Goal: Task Accomplishment & Management: Complete application form

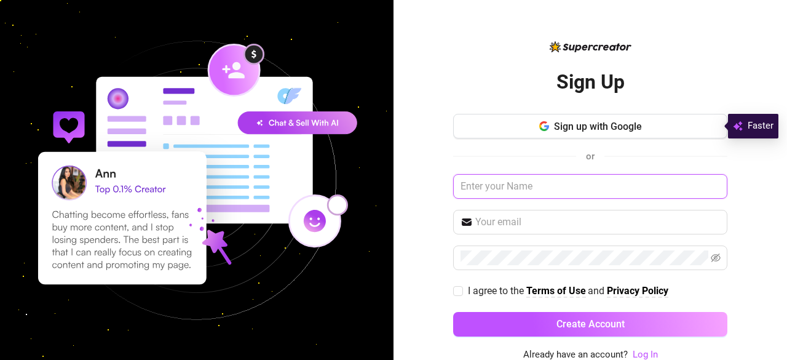
click at [493, 185] on input "text" at bounding box center [590, 186] width 274 height 25
click at [532, 187] on input "[PERSON_NAME]" at bounding box center [590, 186] width 274 height 25
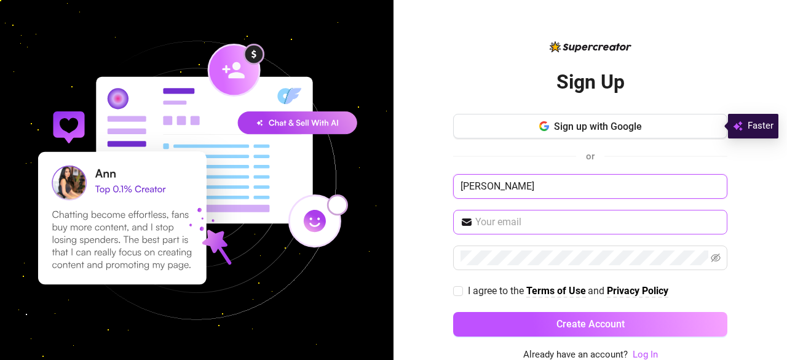
type input "[PERSON_NAME]"
click at [475, 218] on input "text" at bounding box center [597, 222] width 245 height 15
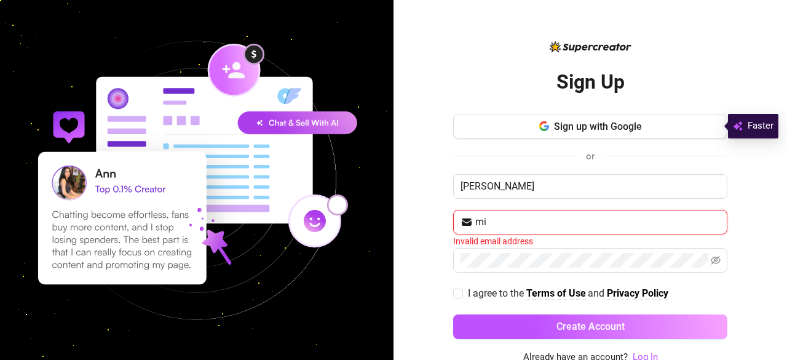
type input "m"
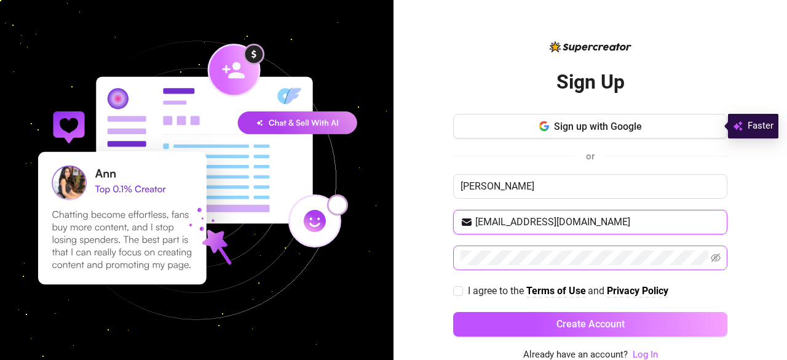
type input "[EMAIL_ADDRESS][DOMAIN_NAME]"
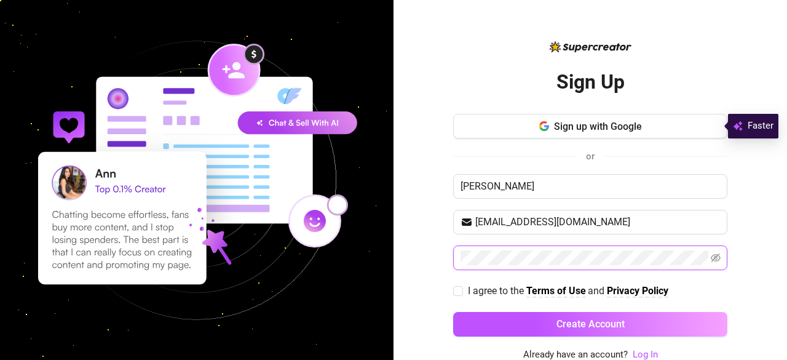
click at [492, 265] on span at bounding box center [590, 257] width 274 height 25
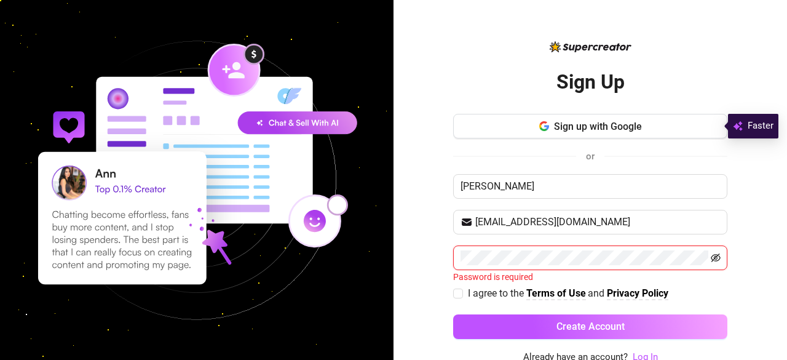
click at [711, 258] on icon "eye-invisible" at bounding box center [716, 257] width 10 height 9
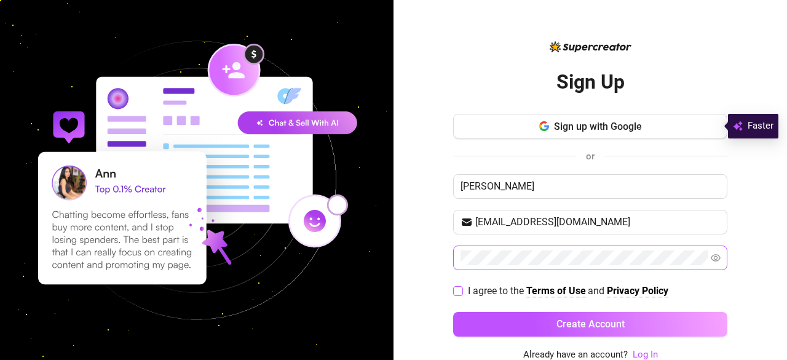
click at [453, 289] on input "I agree to the Terms of Use and Privacy Policy" at bounding box center [457, 290] width 9 height 9
checkbox input "true"
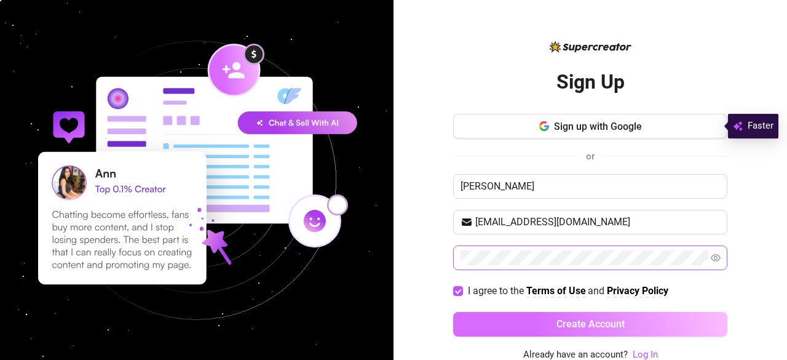
click at [510, 322] on button "Create Account" at bounding box center [590, 324] width 274 height 25
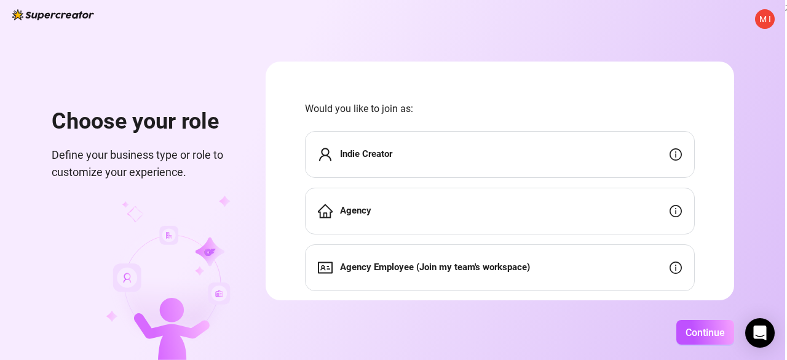
scroll to position [30, 0]
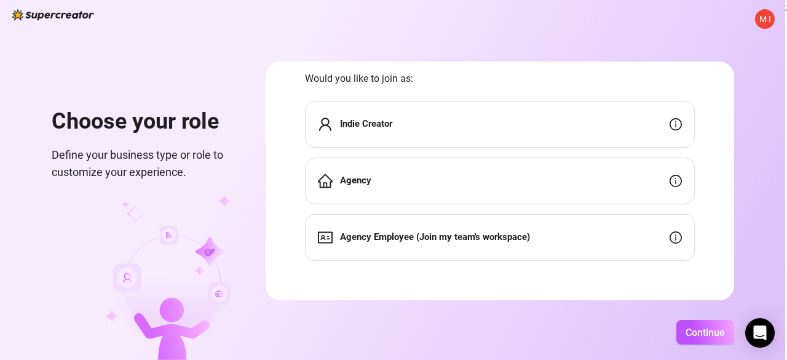
click at [468, 243] on span "Agency Employee (Join my team's workspace)" at bounding box center [435, 237] width 190 height 15
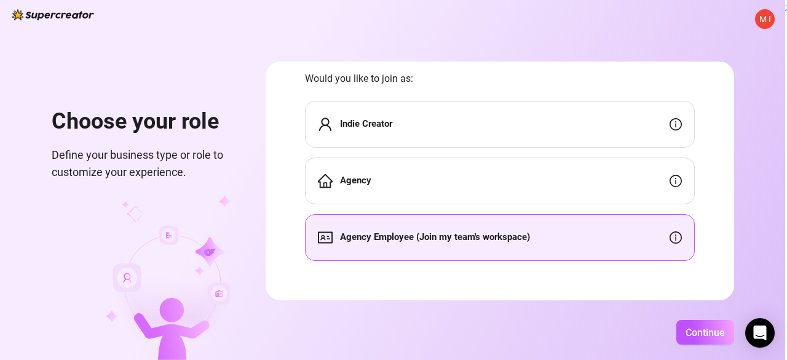
click at [454, 339] on div "Continue" at bounding box center [500, 332] width 468 height 25
click at [696, 327] on span "Continue" at bounding box center [704, 332] width 39 height 12
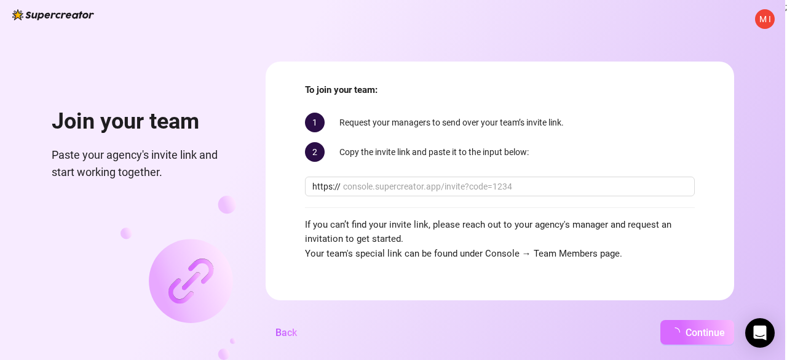
scroll to position [17, 0]
